Goal: Transaction & Acquisition: Purchase product/service

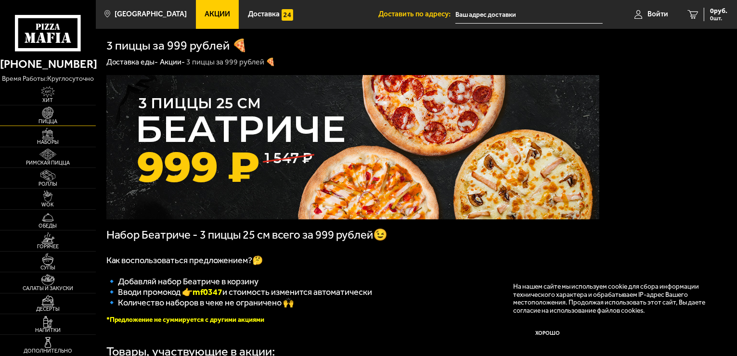
click at [44, 116] on img at bounding box center [47, 113] width 29 height 12
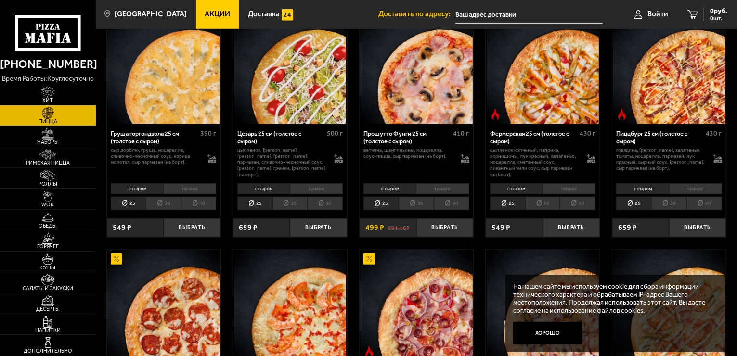
scroll to position [818, 0]
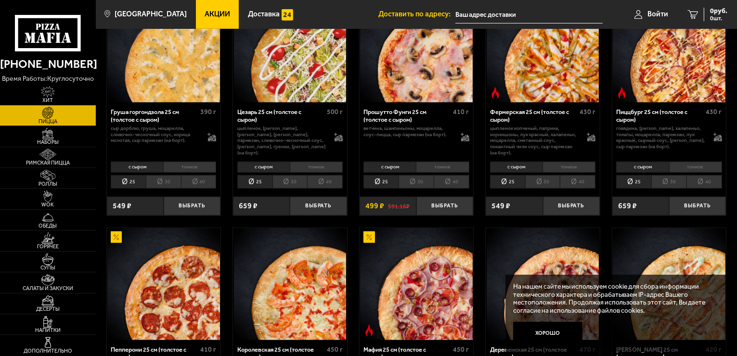
click at [176, 167] on li "тонкое" at bounding box center [189, 167] width 53 height 11
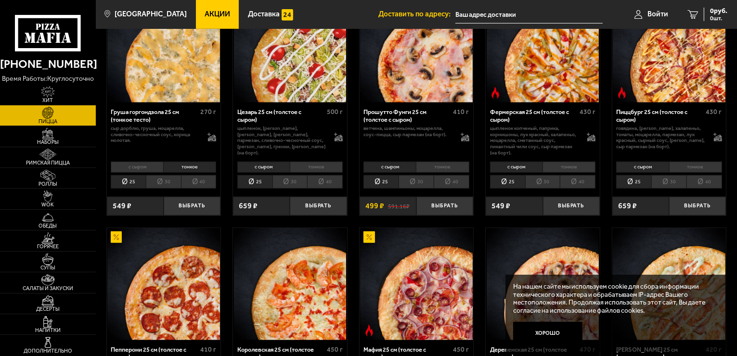
click at [200, 181] on li "40" at bounding box center [199, 181] width 36 height 13
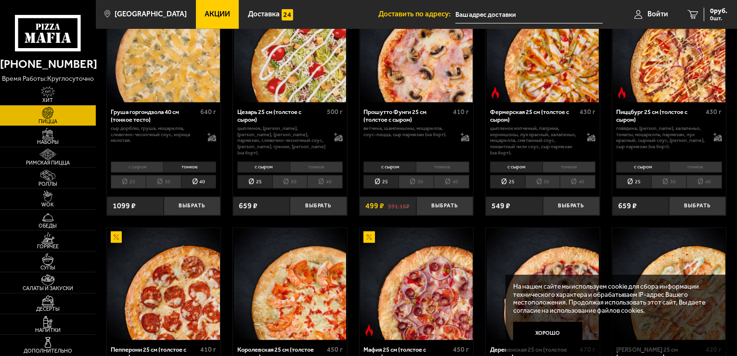
click at [172, 185] on li "30" at bounding box center [163, 181] width 35 height 13
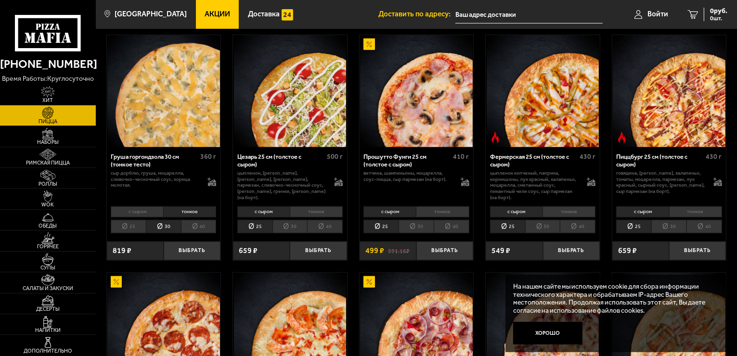
scroll to position [770, 0]
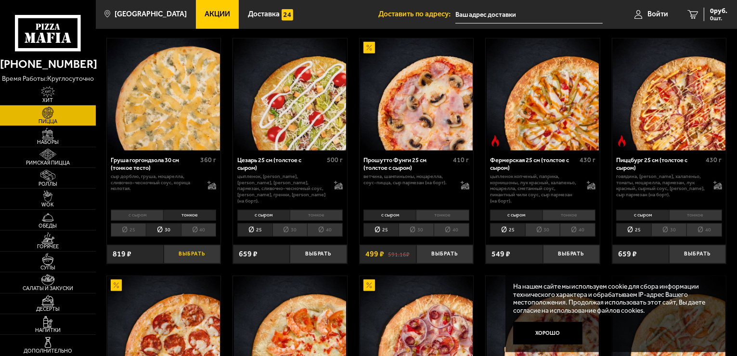
click at [187, 254] on button "Выбрать" at bounding box center [192, 254] width 57 height 19
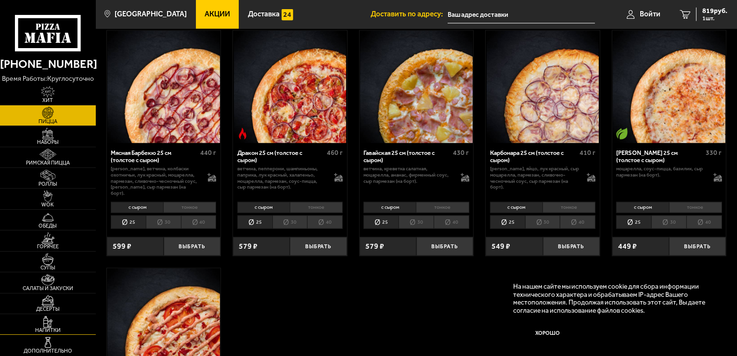
scroll to position [1781, 0]
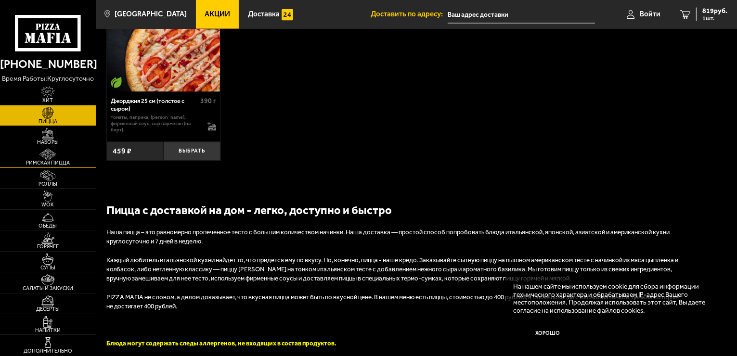
click at [50, 154] on img at bounding box center [47, 155] width 29 height 12
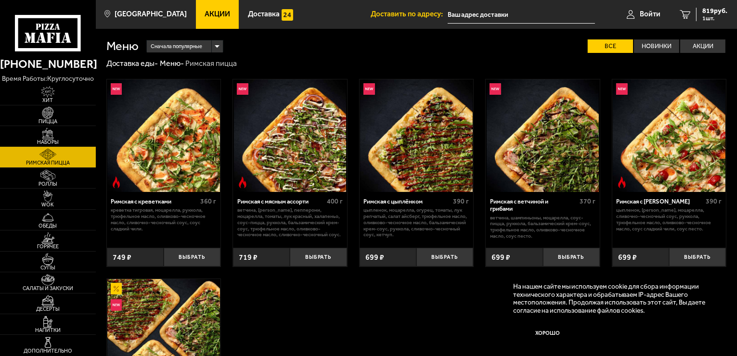
click at [60, 141] on span "Наборы" at bounding box center [48, 142] width 96 height 5
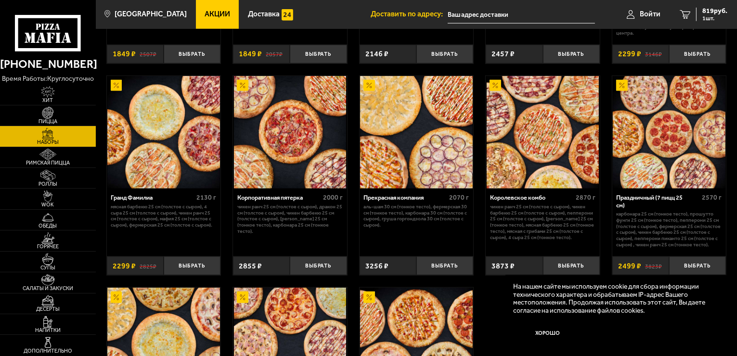
scroll to position [1011, 0]
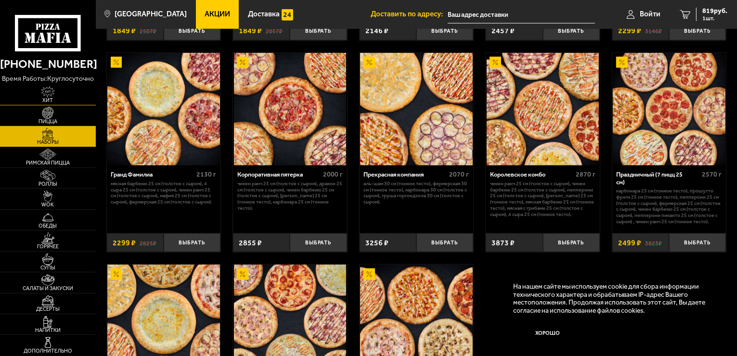
click at [54, 99] on span "Хит" at bounding box center [48, 100] width 96 height 5
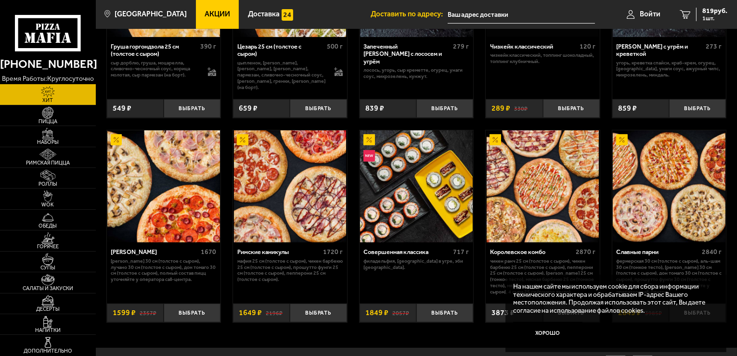
scroll to position [327, 0]
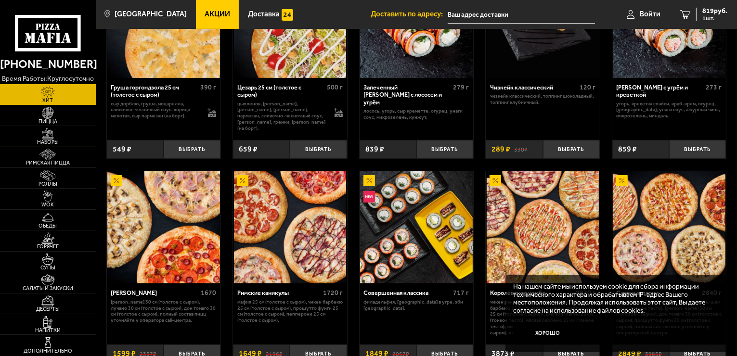
click at [64, 139] on link "Наборы" at bounding box center [48, 136] width 96 height 20
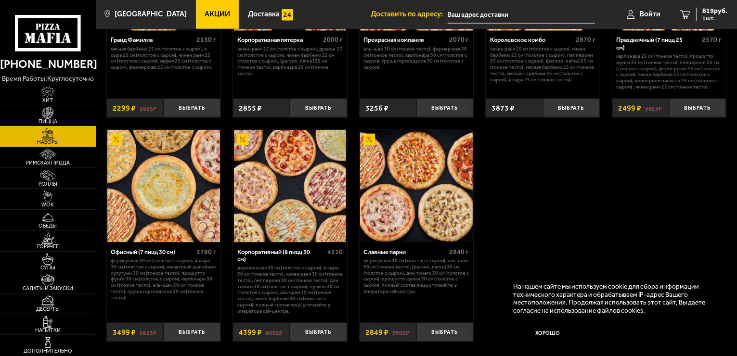
scroll to position [1155, 0]
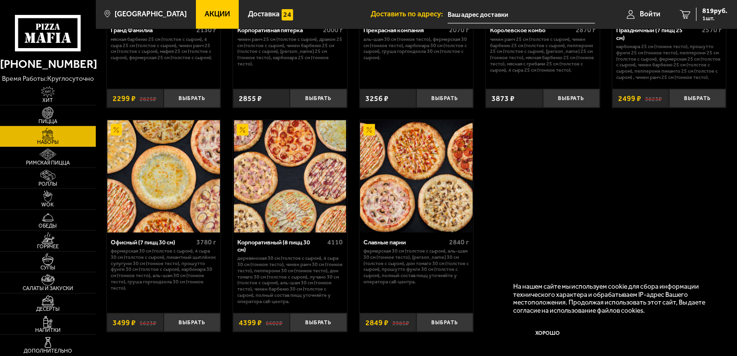
click at [171, 164] on img at bounding box center [163, 176] width 113 height 113
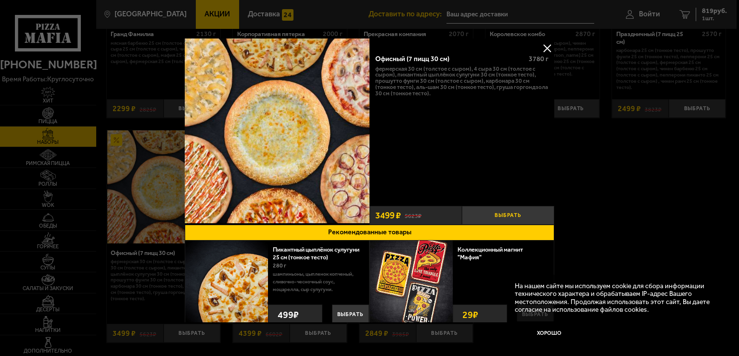
click at [512, 210] on button "Выбрать" at bounding box center [508, 215] width 92 height 19
drag, startPoint x: 547, startPoint y: 50, endPoint x: 425, endPoint y: 197, distance: 190.8
click at [547, 50] on button at bounding box center [547, 48] width 14 height 14
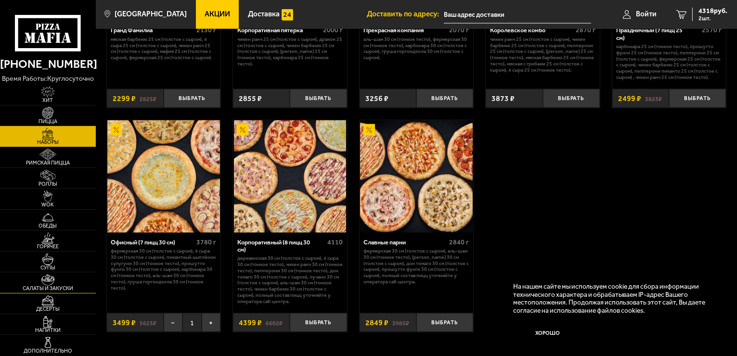
click at [49, 284] on img at bounding box center [47, 280] width 29 height 12
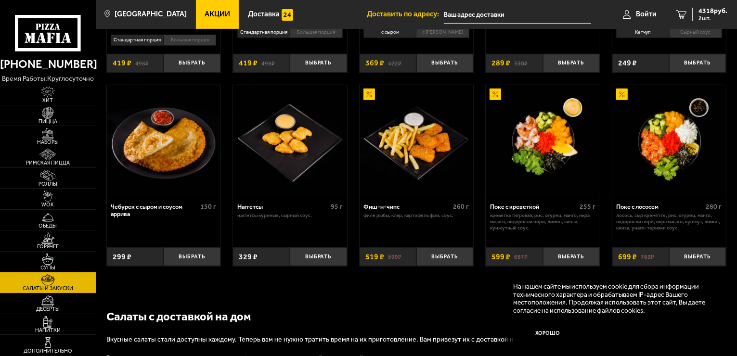
scroll to position [433, 0]
